Goal: Task Accomplishment & Management: Manage account settings

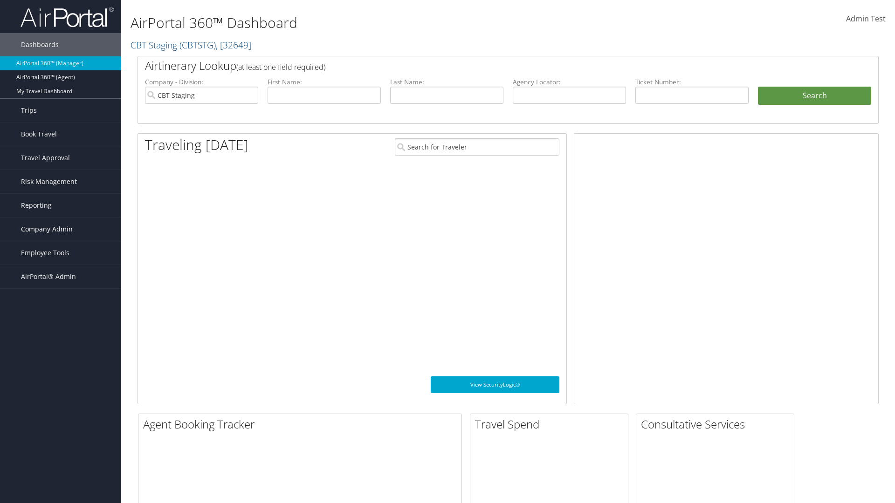
click at [61, 229] on span "Company Admin" at bounding box center [47, 229] width 52 height 23
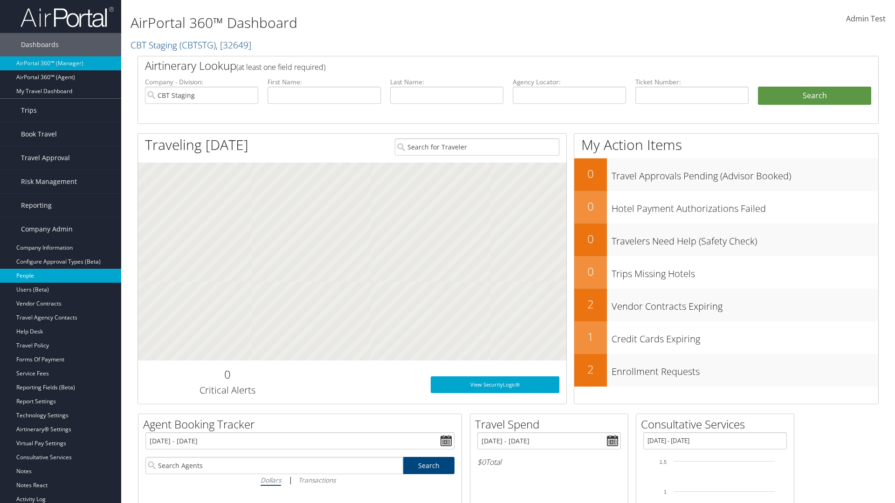
click at [61, 276] on link "People" at bounding box center [60, 276] width 121 height 14
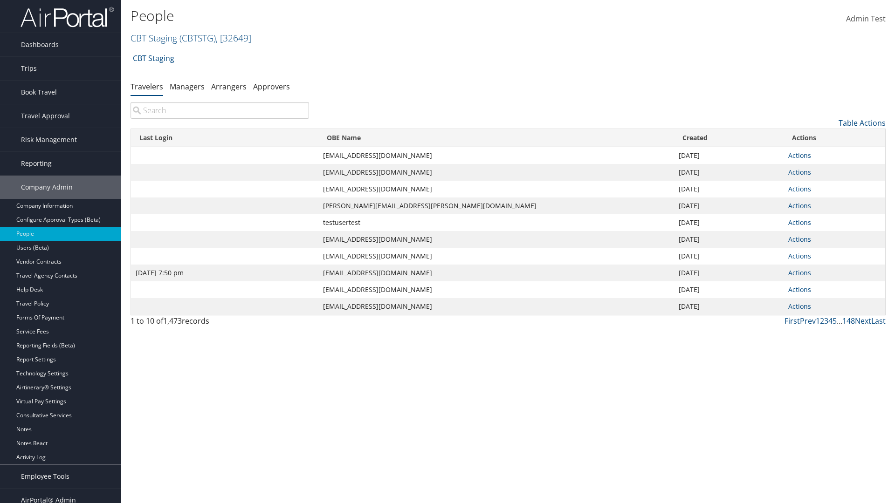
click at [220, 110] on input "search" at bounding box center [220, 110] width 179 height 17
type input "Jan 9, 2024 7:50 pm"
